Goal: Find specific page/section: Find specific page/section

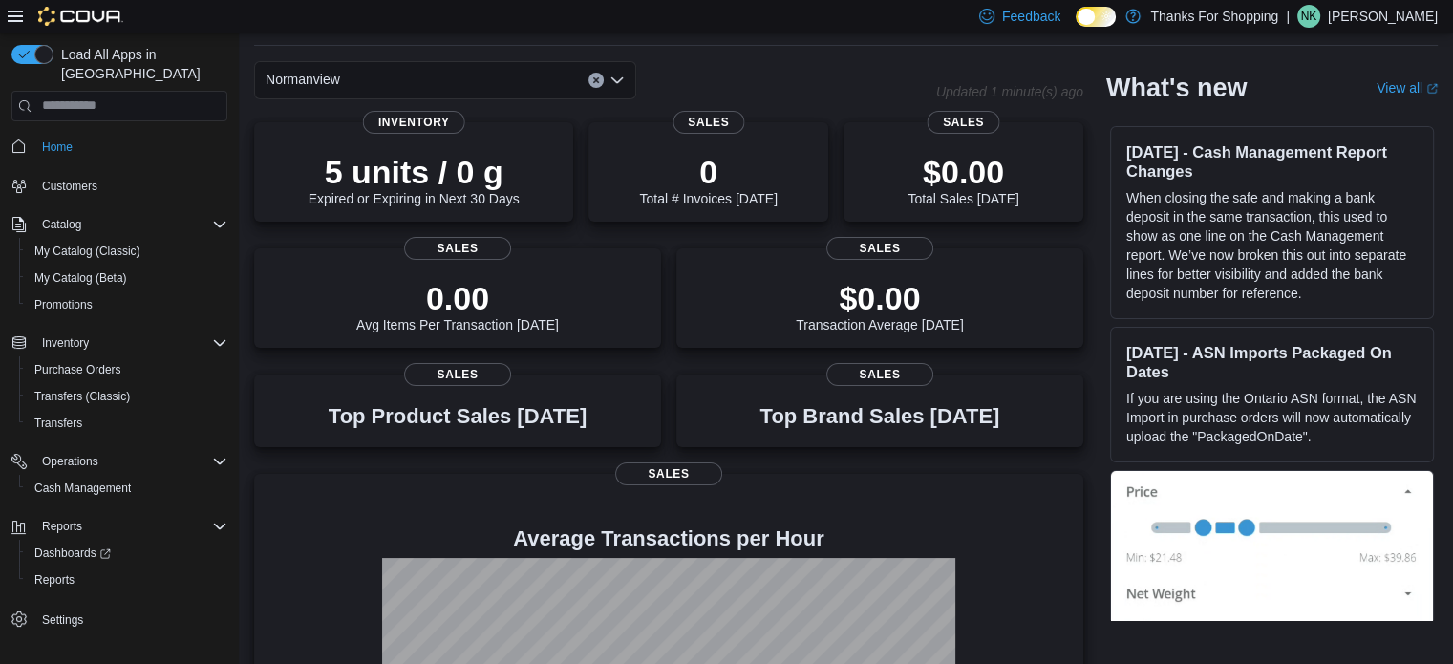
scroll to position [96, 0]
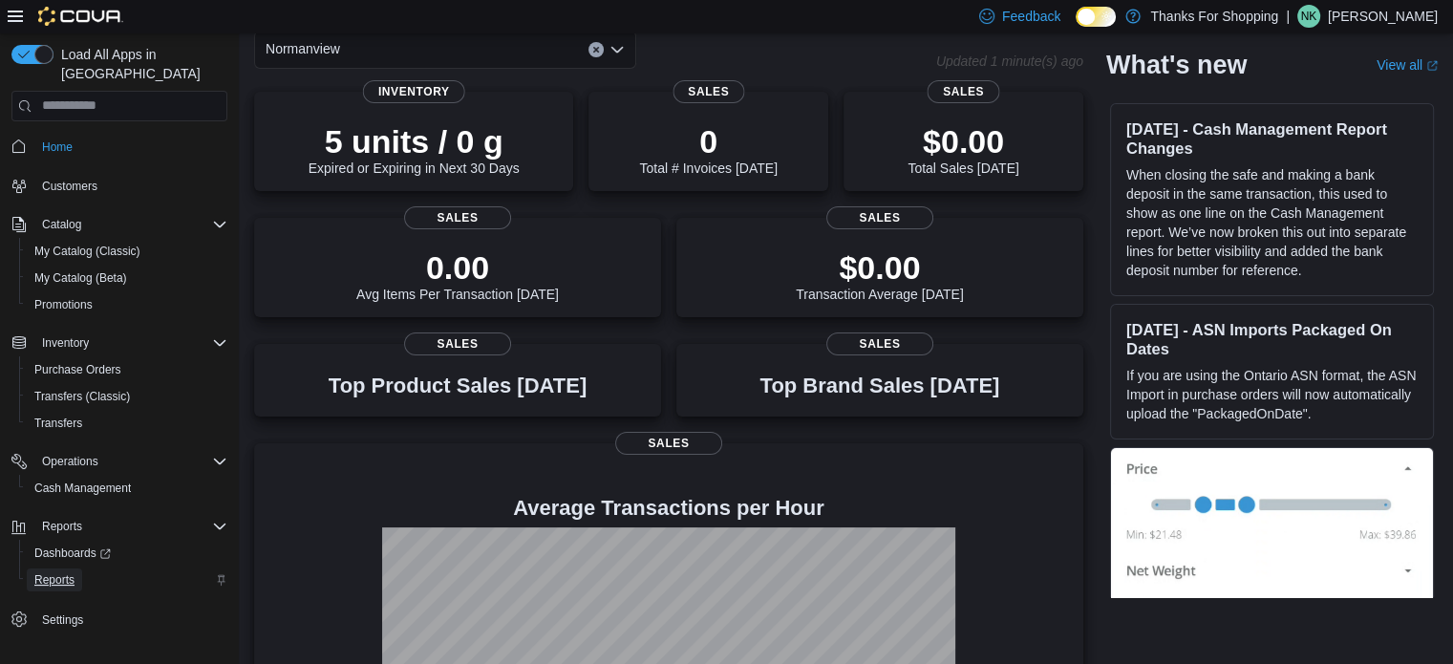
click at [58, 572] on span "Reports" at bounding box center [54, 579] width 40 height 15
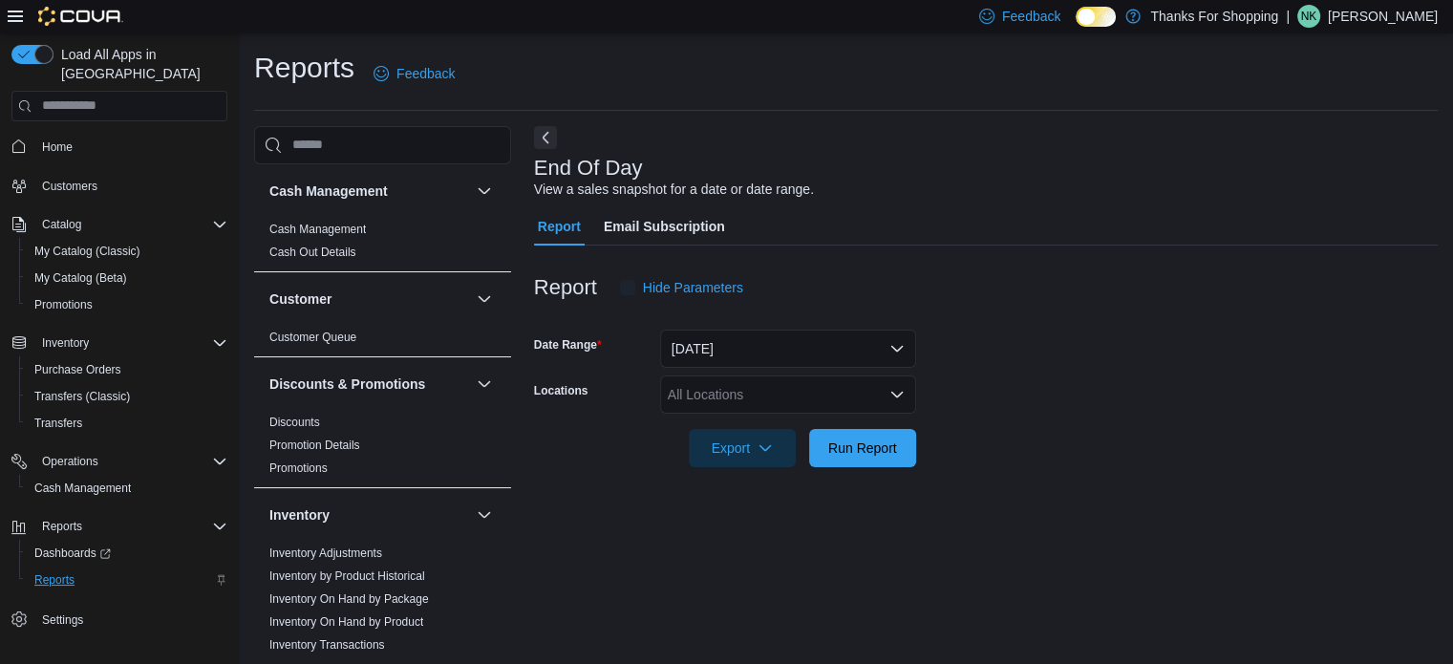
scroll to position [12, 0]
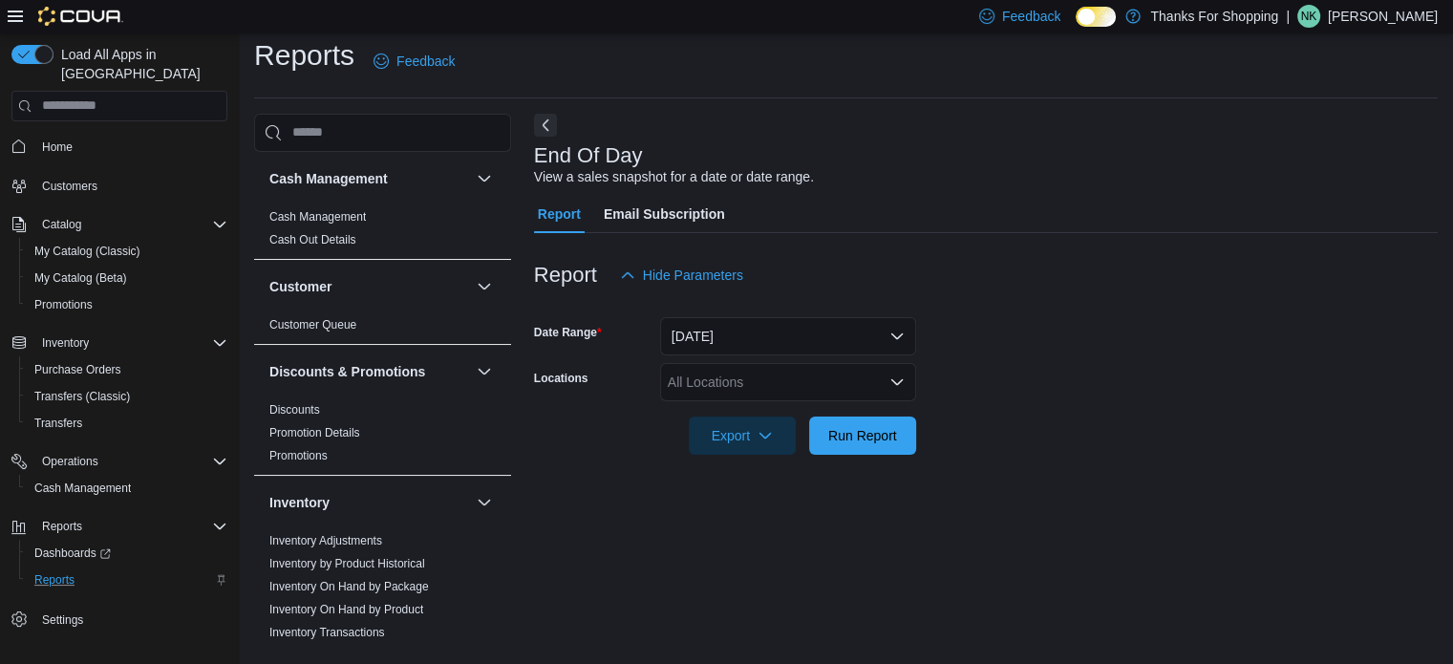
click at [1411, 15] on p "Nick Kelly" at bounding box center [1383, 16] width 110 height 23
click at [1316, 184] on span "Sign Out" at bounding box center [1314, 182] width 52 height 19
